Goal: Find contact information: Find contact information

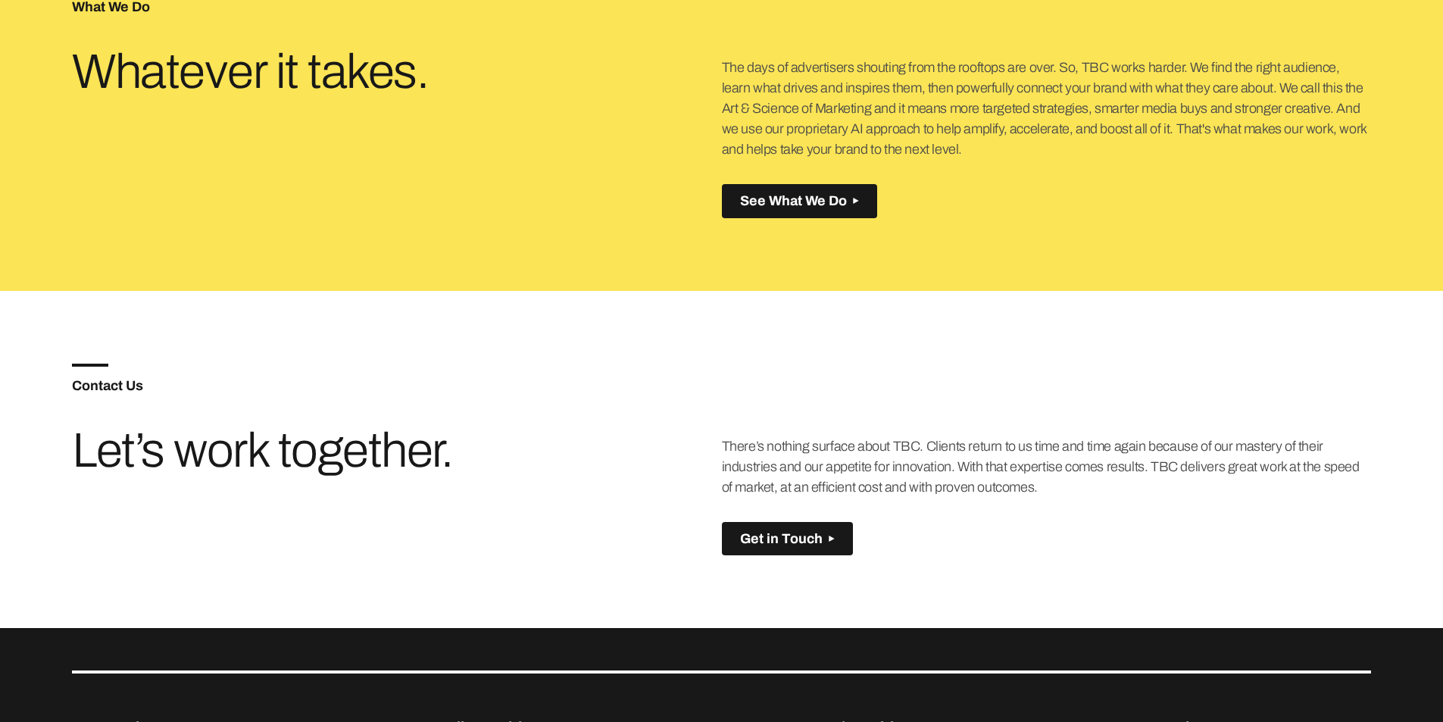
scroll to position [985, 0]
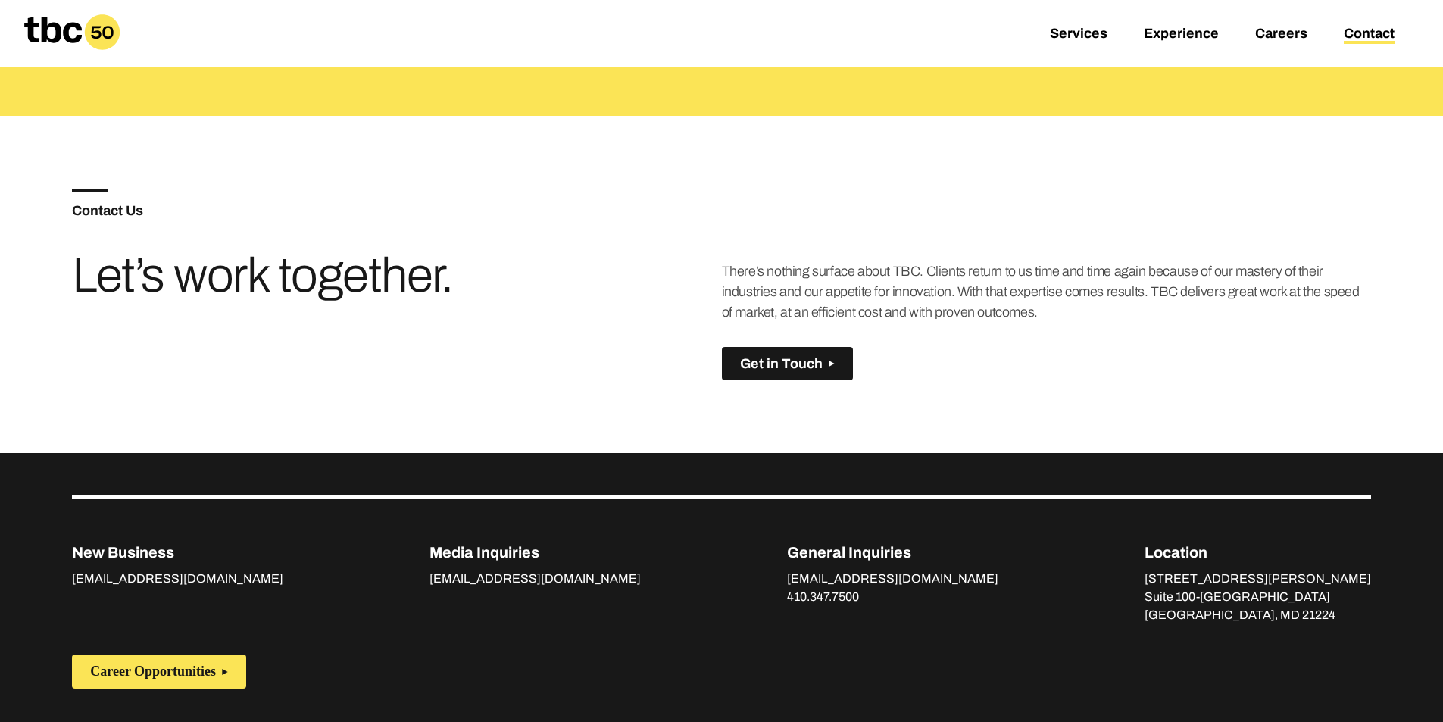
click at [1364, 31] on link "Contact" at bounding box center [1369, 35] width 51 height 18
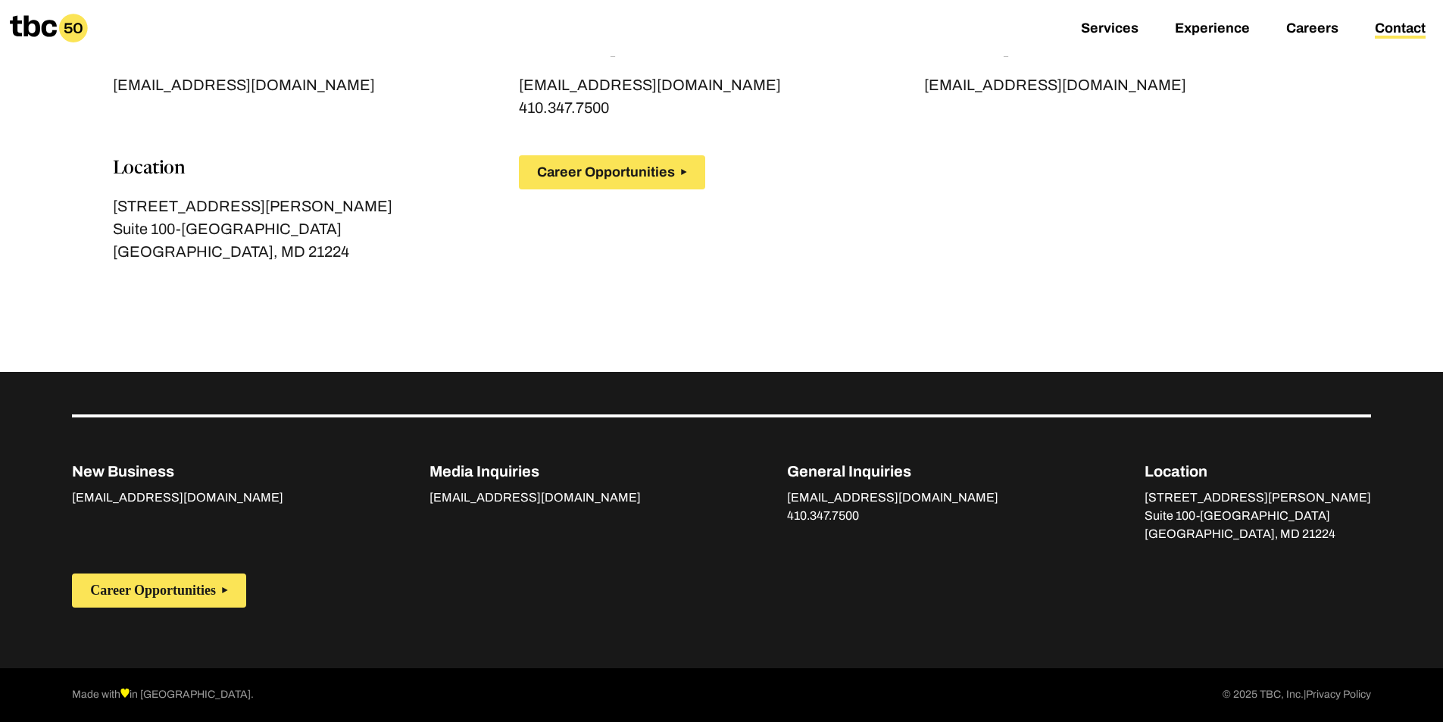
scroll to position [191, 0]
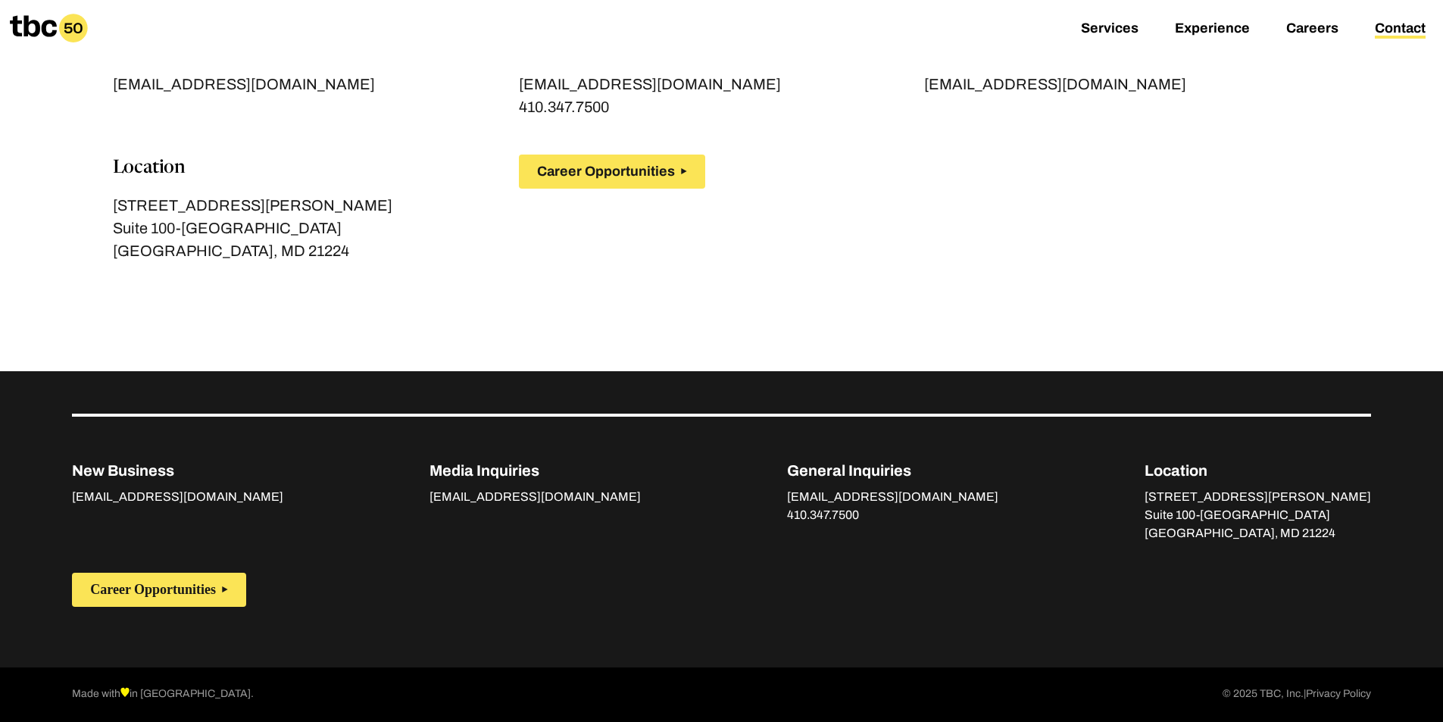
click at [1202, 273] on div "New Business business@tbc.us General Inquiries hello@tbc.us 410.347.7500 Media …" at bounding box center [722, 165] width 1218 height 265
click at [835, 175] on div "Career Opportunities" at bounding box center [823, 172] width 609 height 34
click at [422, 247] on p "[GEOGRAPHIC_DATA], MD 21224" at bounding box center [316, 250] width 406 height 23
click at [752, 252] on div "New Business business@tbc.us General Inquiries hello@tbc.us 410.347.7500 Media …" at bounding box center [722, 165] width 1218 height 265
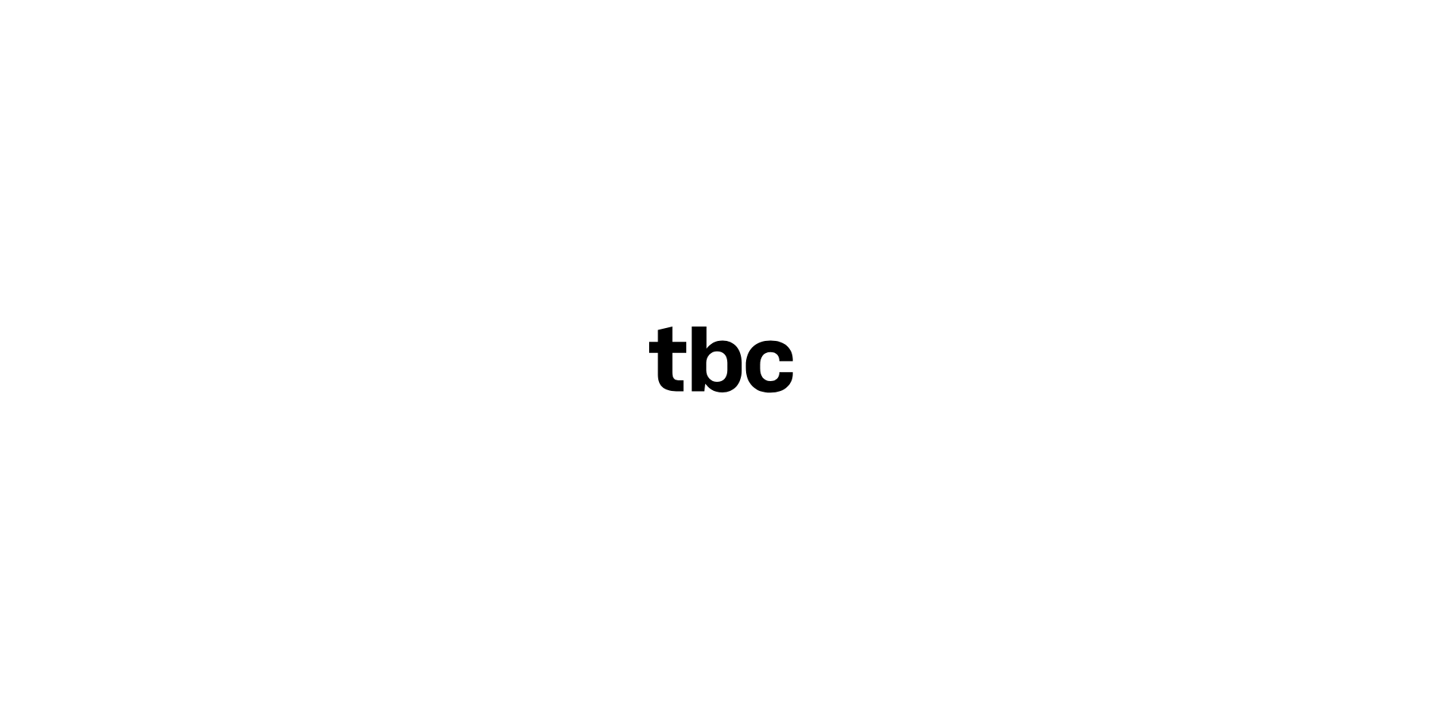
scroll to position [48, 0]
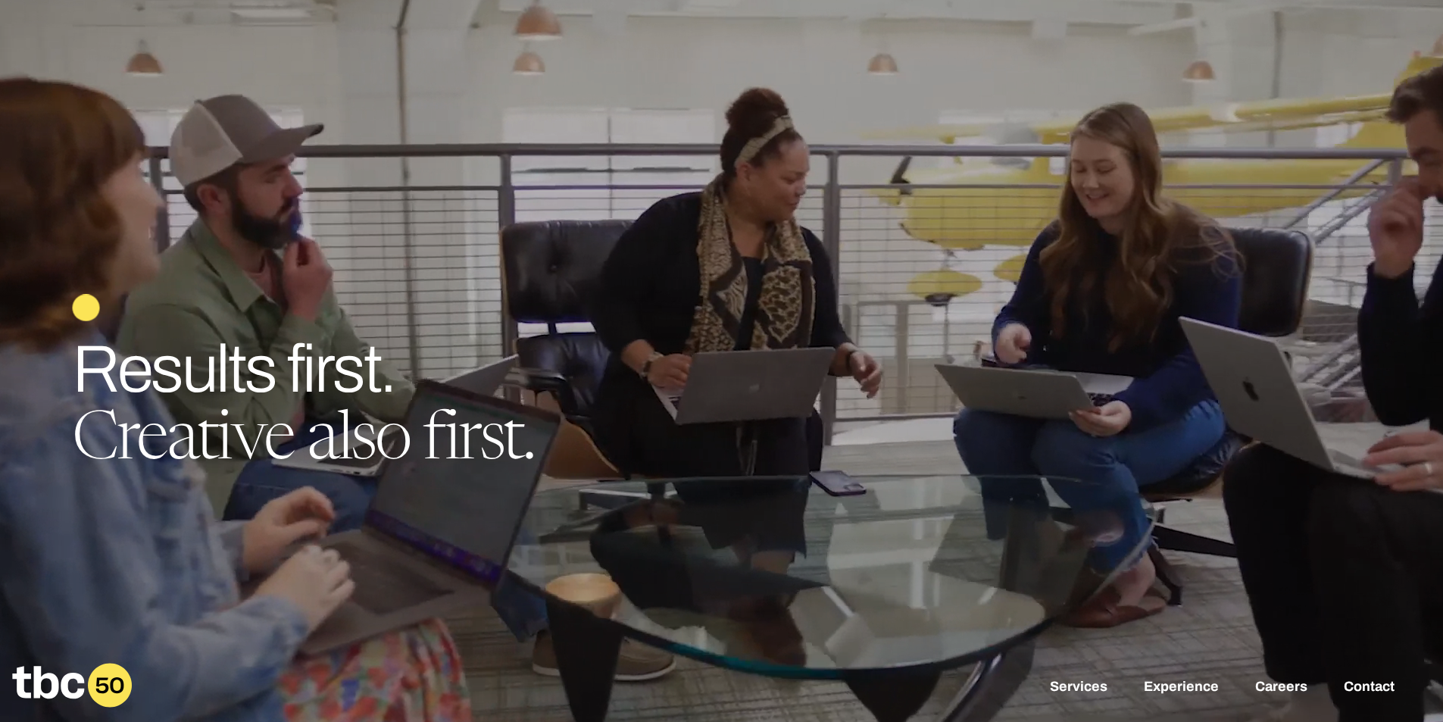
click at [767, 194] on div at bounding box center [721, 361] width 1443 height 722
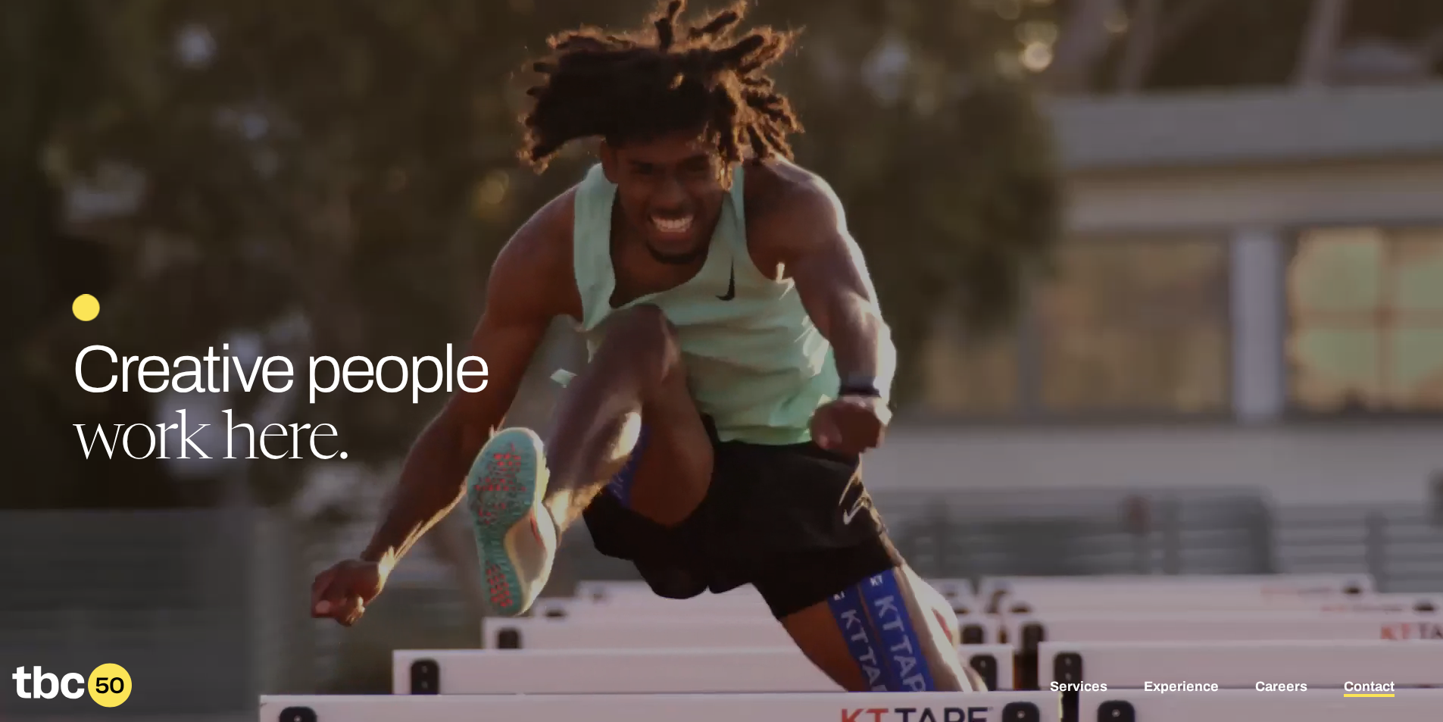
click at [1345, 685] on link "Contact" at bounding box center [1369, 688] width 51 height 18
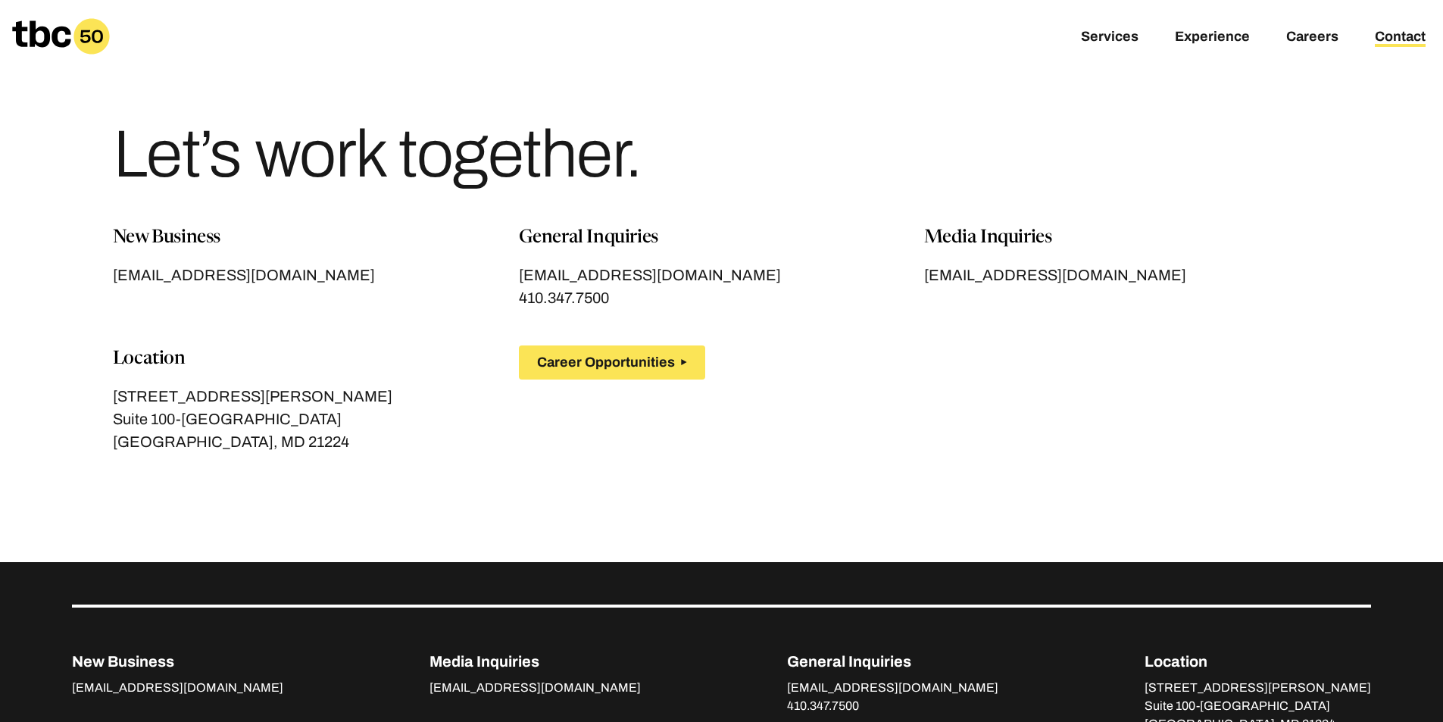
click at [842, 138] on div "Let’s work together." at bounding box center [722, 149] width 1218 height 152
click at [839, 137] on div "Let’s work together." at bounding box center [722, 149] width 1218 height 152
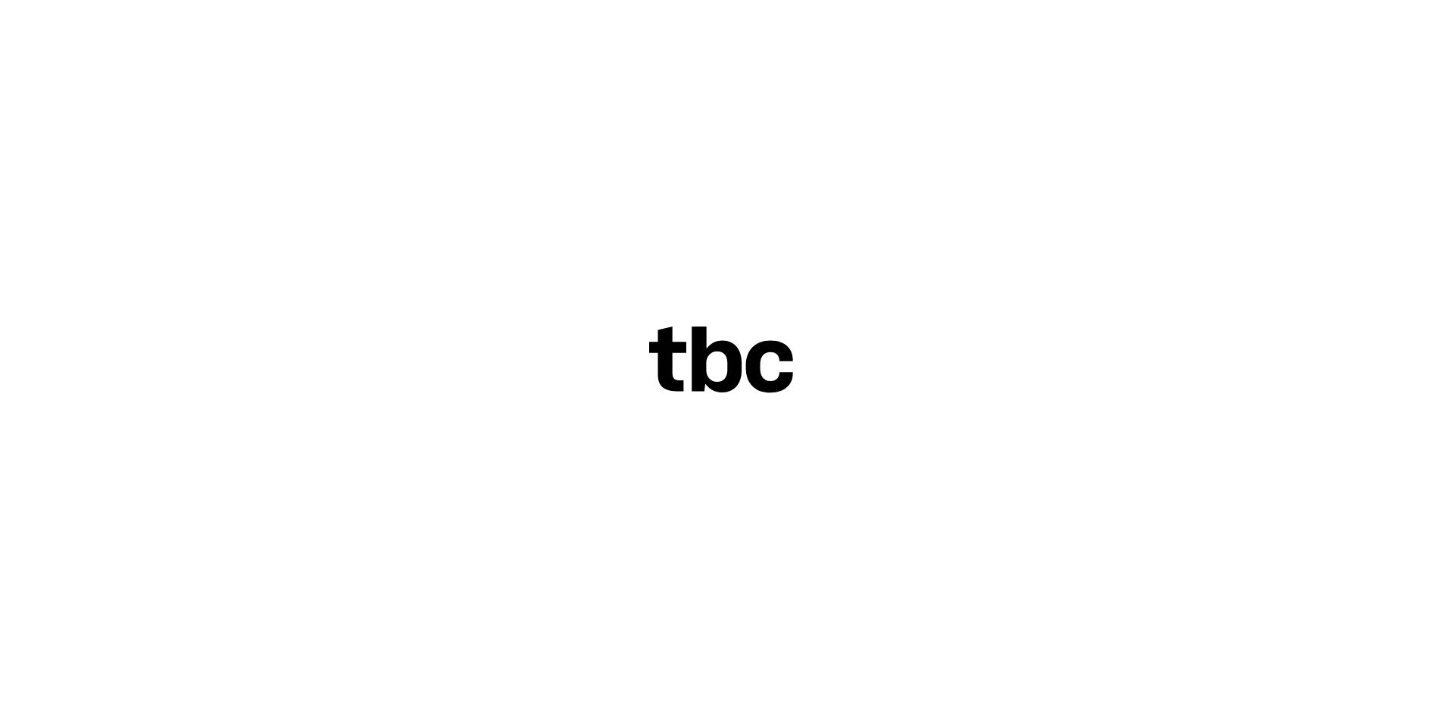
scroll to position [48, 0]
